Goal: Find specific page/section: Find specific page/section

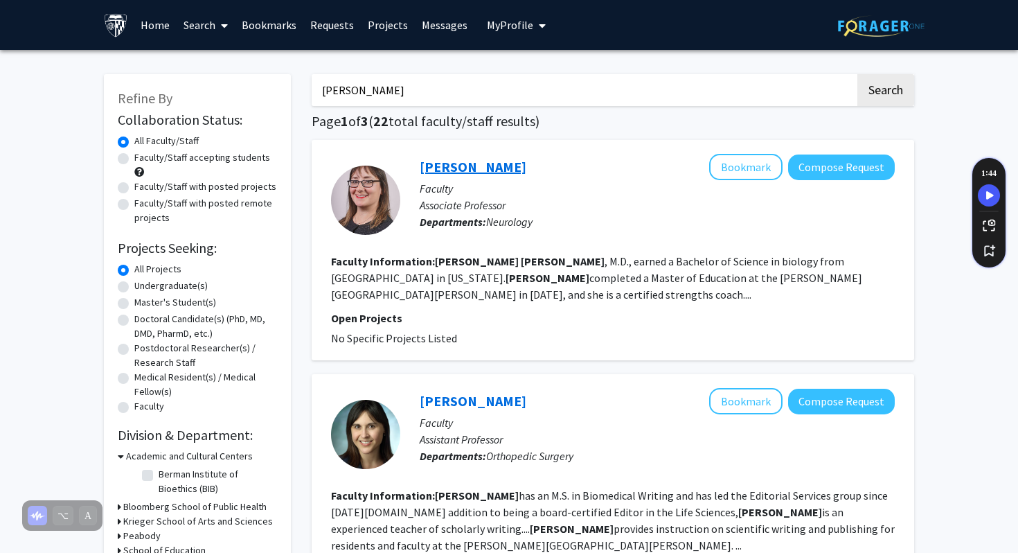
click at [444, 161] on link "[PERSON_NAME]" at bounding box center [473, 166] width 107 height 17
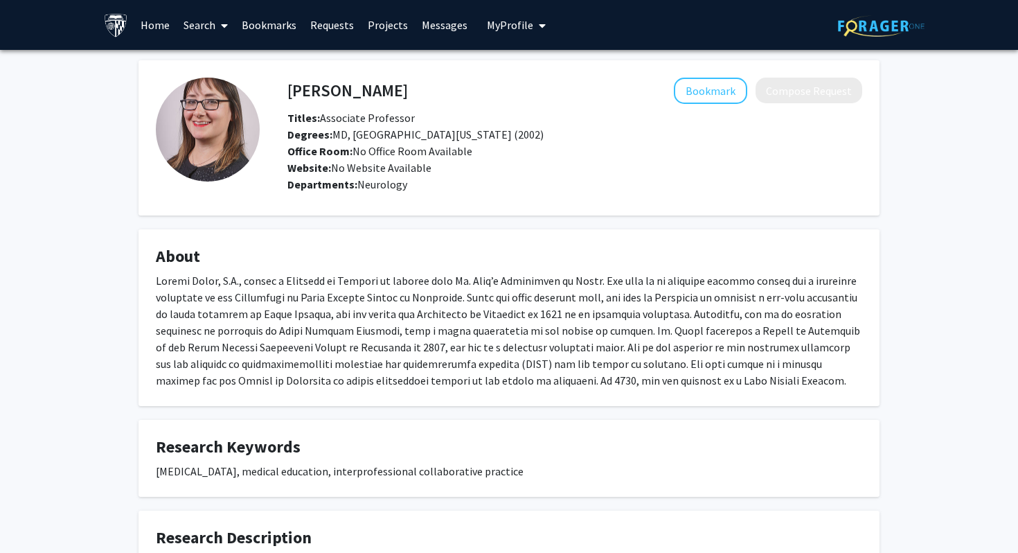
click at [339, 86] on h4 "[PERSON_NAME]" at bounding box center [347, 91] width 120 height 26
copy h4 "[PERSON_NAME]"
